Goal: Communication & Community: Answer question/provide support

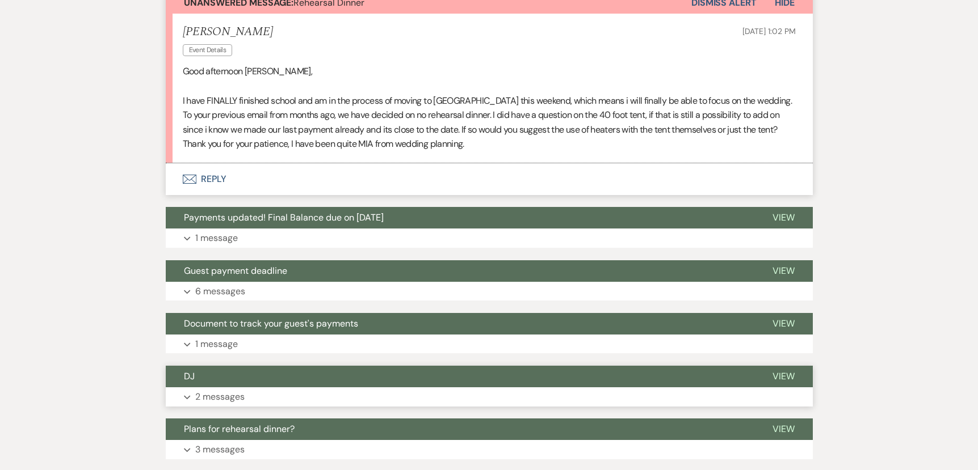
scroll to position [385, 0]
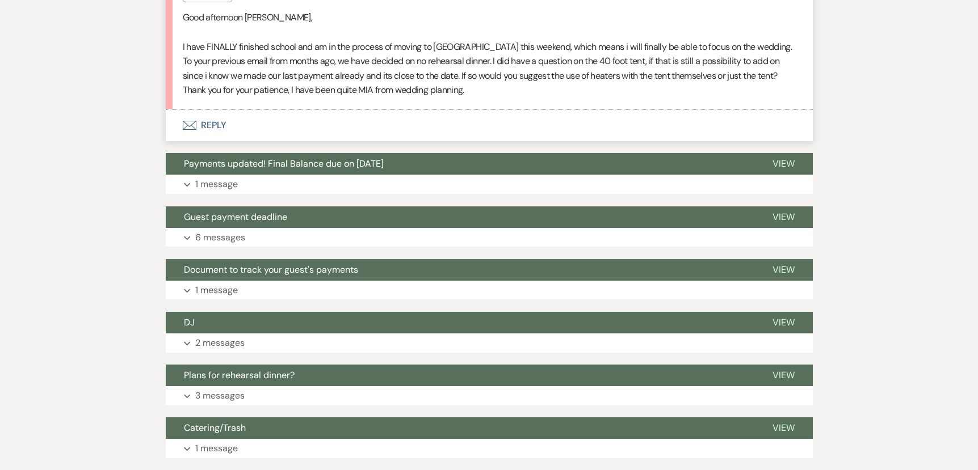
click at [208, 125] on button "Envelope Reply" at bounding box center [489, 126] width 647 height 32
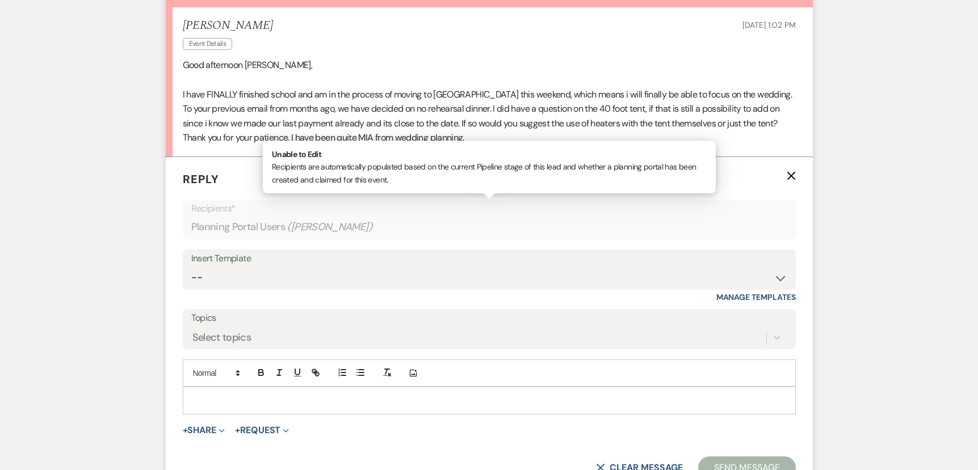
scroll to position [340, 0]
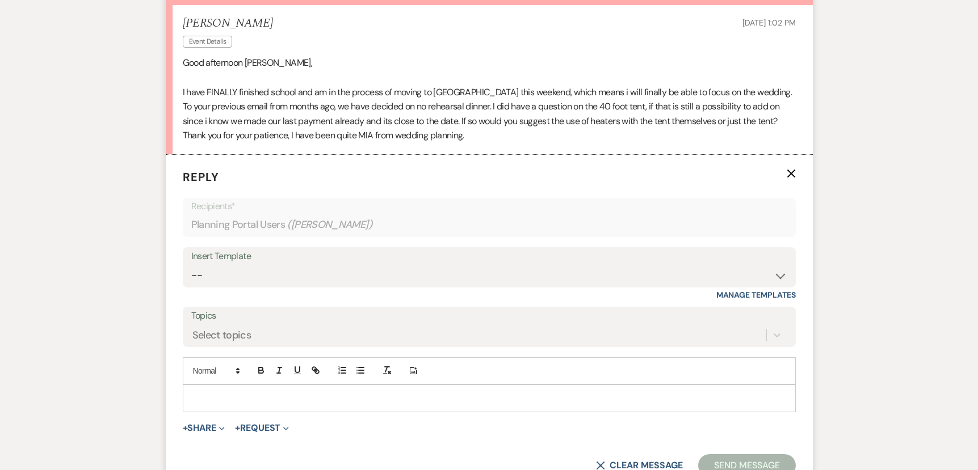
click at [261, 402] on p at bounding box center [489, 398] width 595 height 12
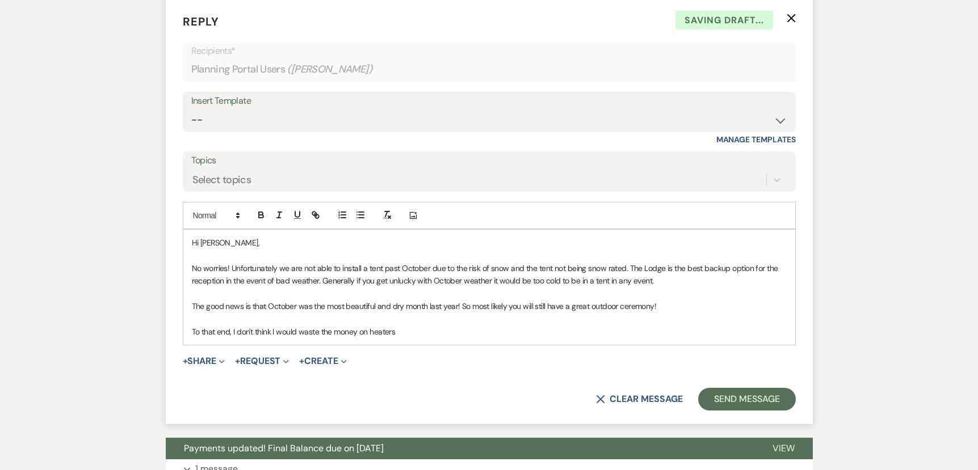
scroll to position [507, 0]
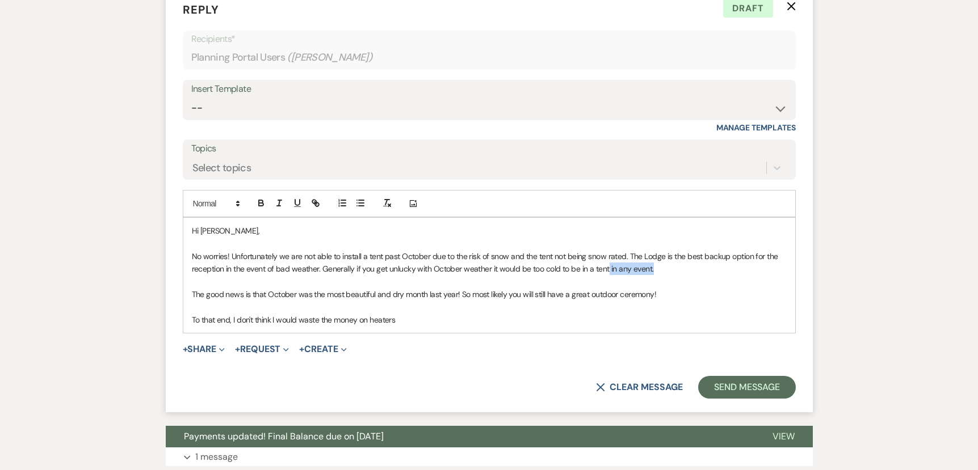
drag, startPoint x: 656, startPoint y: 273, endPoint x: 607, endPoint y: 295, distance: 53.9
click at [608, 271] on p "No worries! Unfortunately we are not able to install a tent past October due to…" at bounding box center [489, 263] width 595 height 26
drag, startPoint x: 649, startPoint y: 294, endPoint x: 621, endPoint y: 298, distance: 28.6
click at [620, 297] on p "The good news is that October was the most beautiful and dry month last year! S…" at bounding box center [489, 294] width 595 height 12
click at [451, 319] on p "To that end, I don't think I would waste the money on heaters" at bounding box center [489, 320] width 595 height 12
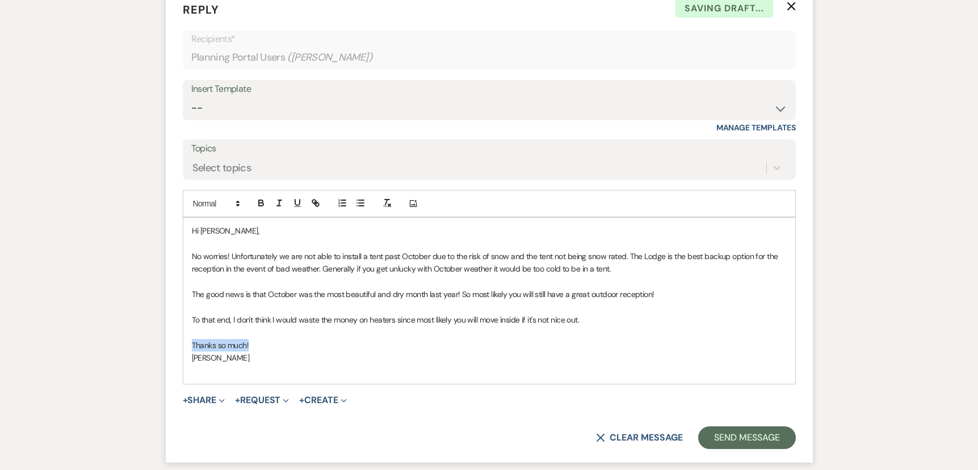
drag, startPoint x: 269, startPoint y: 347, endPoint x: 179, endPoint y: 346, distance: 89.6
click at [179, 347] on form "Reply X Saving draft... Recipients* Planning Portal Users ( [PERSON_NAME] ) Ins…" at bounding box center [489, 225] width 647 height 475
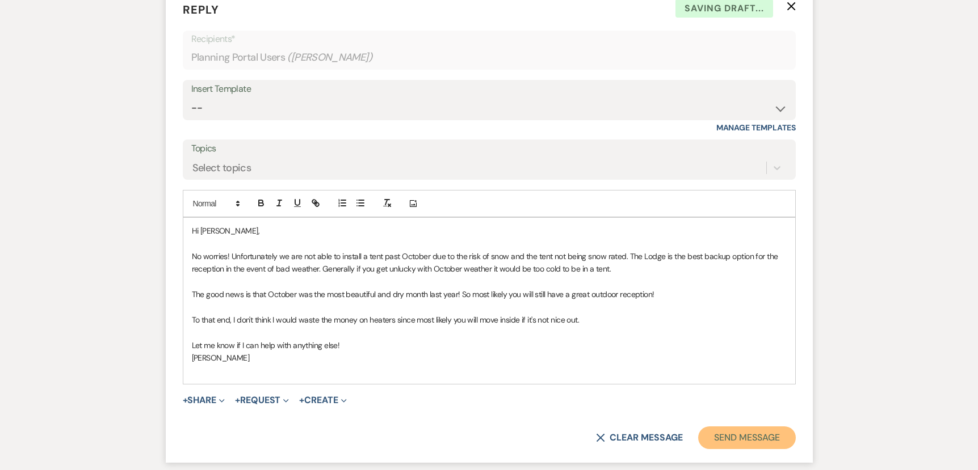
click at [723, 445] on button "Send Message" at bounding box center [746, 438] width 97 height 23
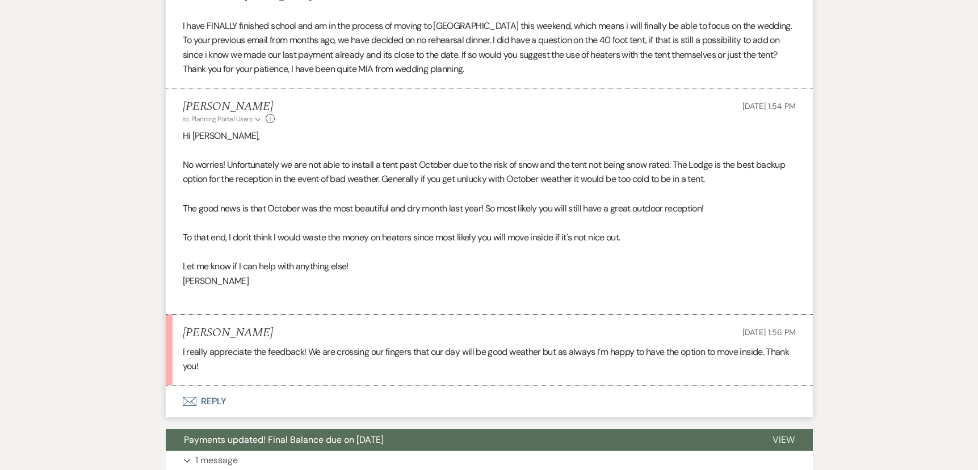
scroll to position [0, 0]
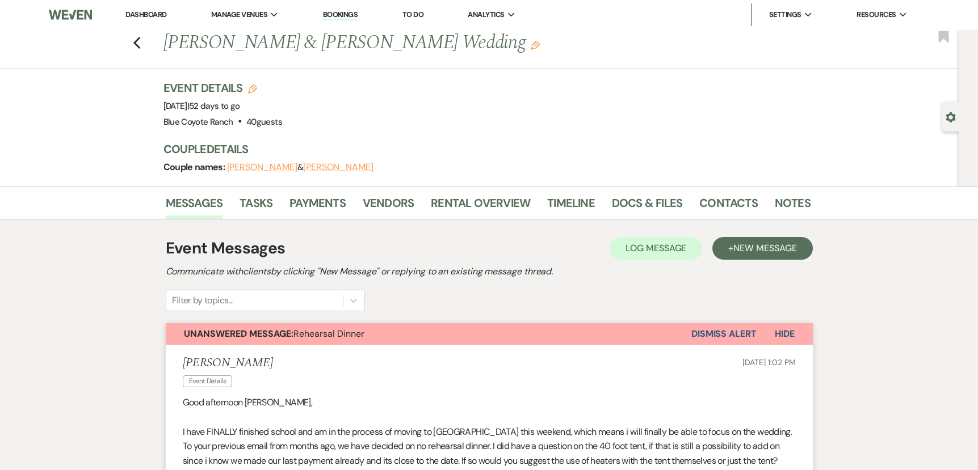
drag, startPoint x: 727, startPoint y: 336, endPoint x: 726, endPoint y: 349, distance: 12.5
click at [727, 336] on button "Dismiss Alert" at bounding box center [723, 334] width 65 height 22
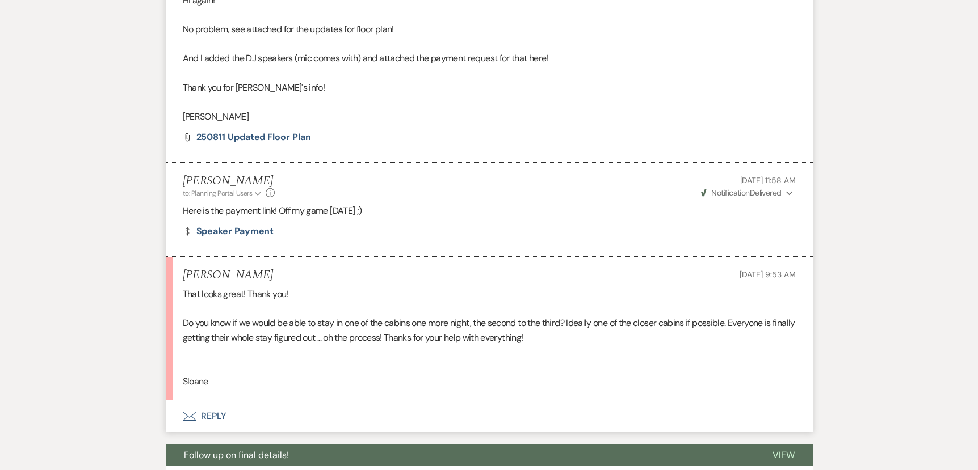
scroll to position [1026, 0]
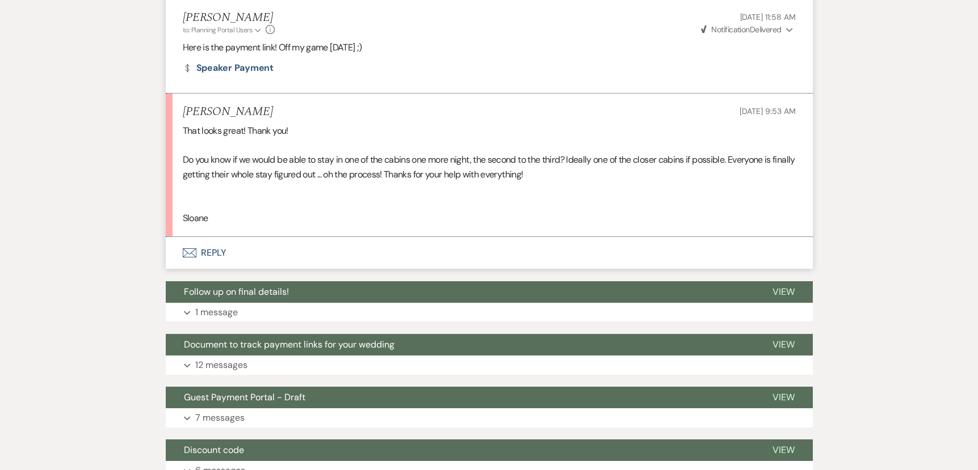
click at [212, 247] on button "Envelope Reply" at bounding box center [489, 253] width 647 height 32
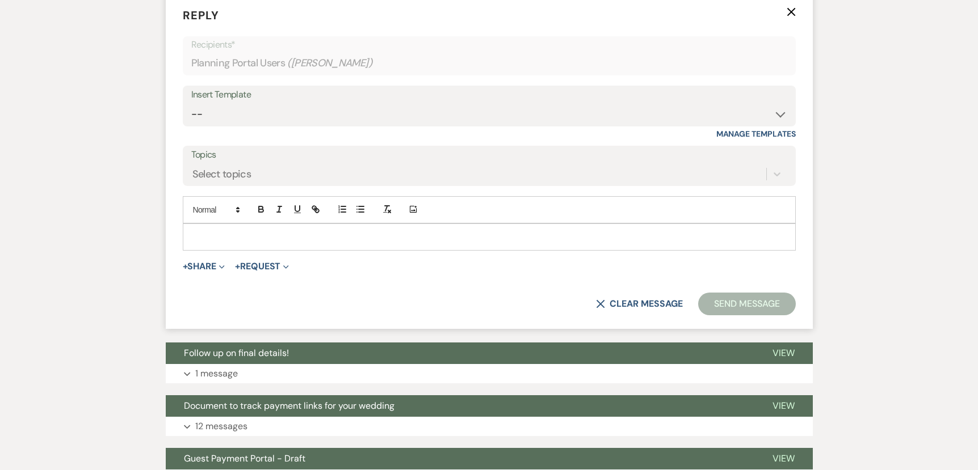
scroll to position [1283, 0]
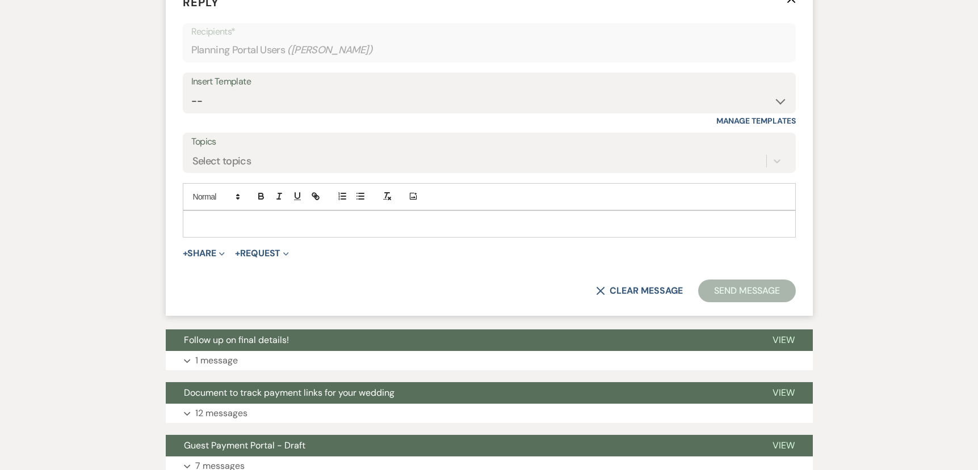
click at [228, 238] on form "Reply X Recipients* Planning Portal Users ( Sloane Simon ) Insert Template -- 2…" at bounding box center [489, 148] width 647 height 336
click at [228, 234] on div at bounding box center [489, 224] width 612 height 26
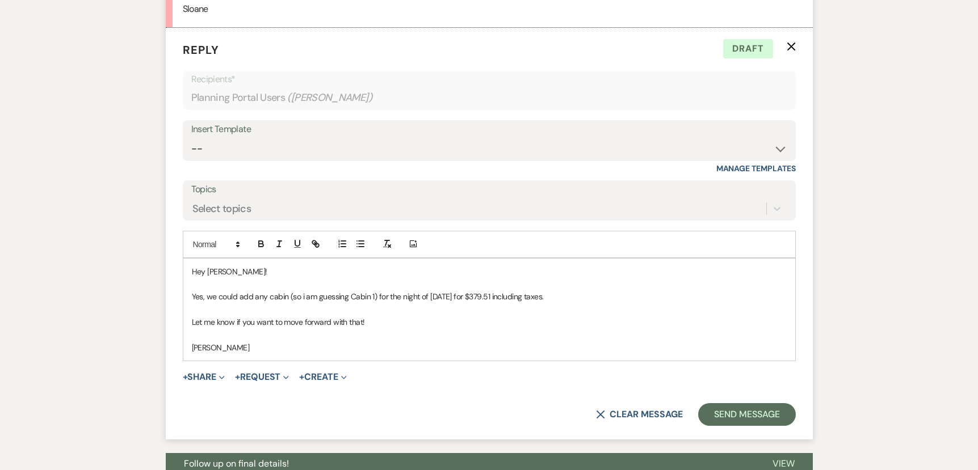
scroll to position [1232, 0]
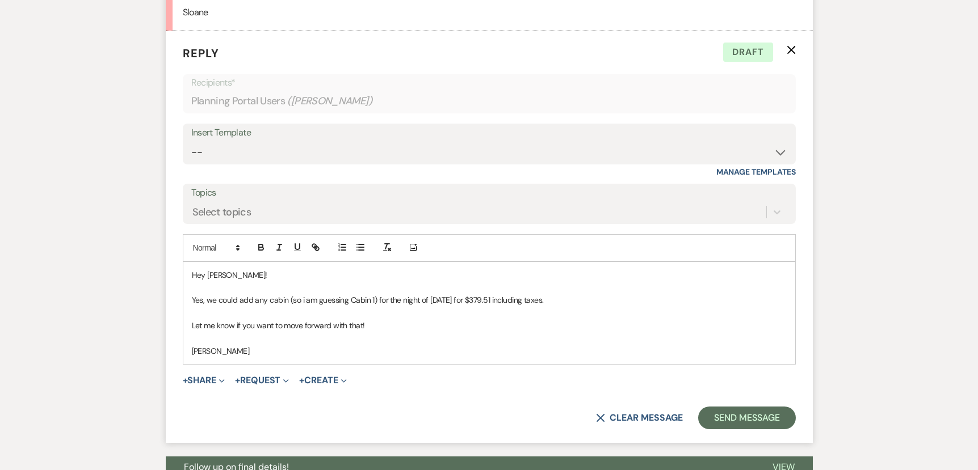
click at [583, 301] on p "Yes, we could add any cabin (so i am guessing Cabin 1) for the night of Oct 2nd…" at bounding box center [489, 300] width 595 height 12
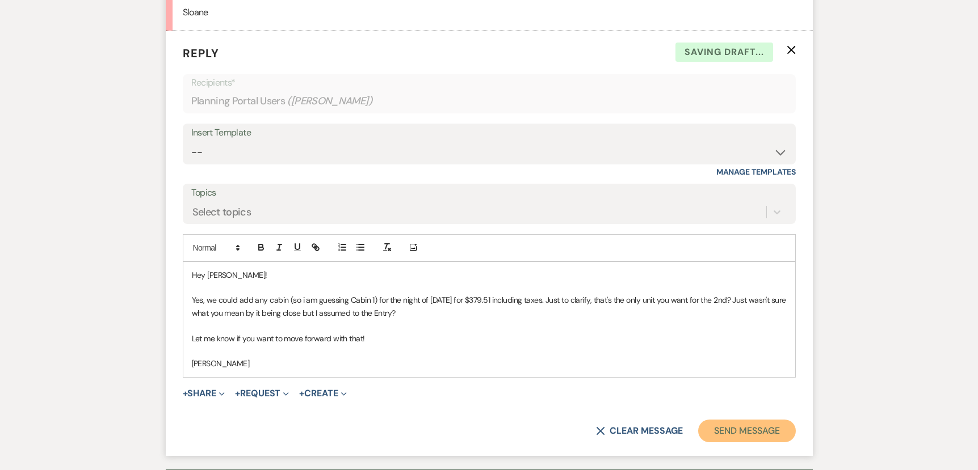
click at [728, 432] on button "Send Message" at bounding box center [746, 431] width 97 height 23
